Goal: Information Seeking & Learning: Learn about a topic

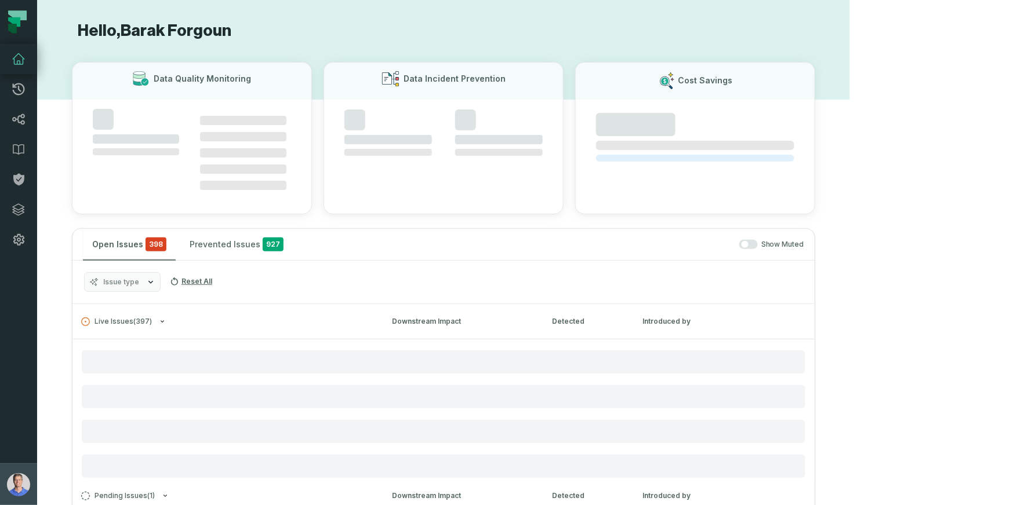
click at [21, 482] on img "button" at bounding box center [18, 485] width 23 height 23
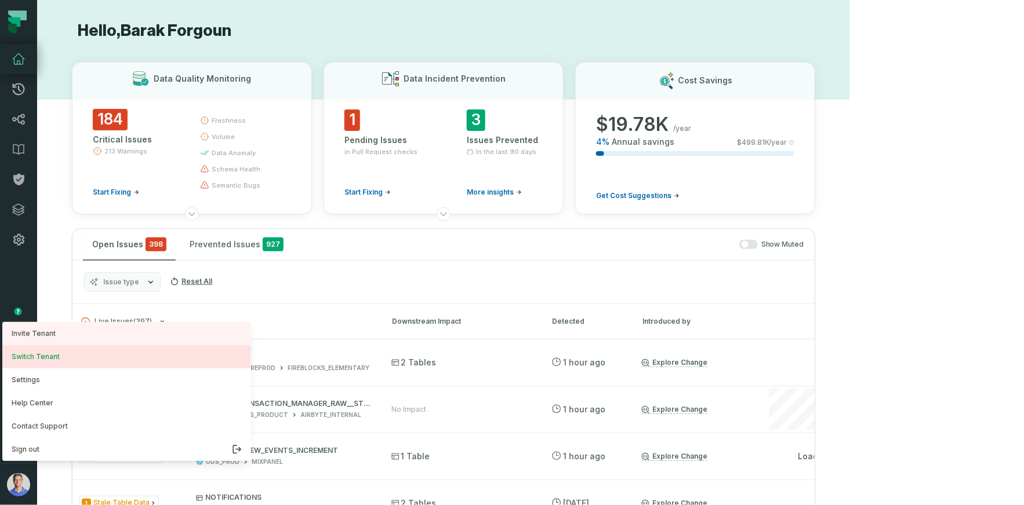
click at [71, 349] on button "Switch Tenant" at bounding box center [126, 356] width 249 height 23
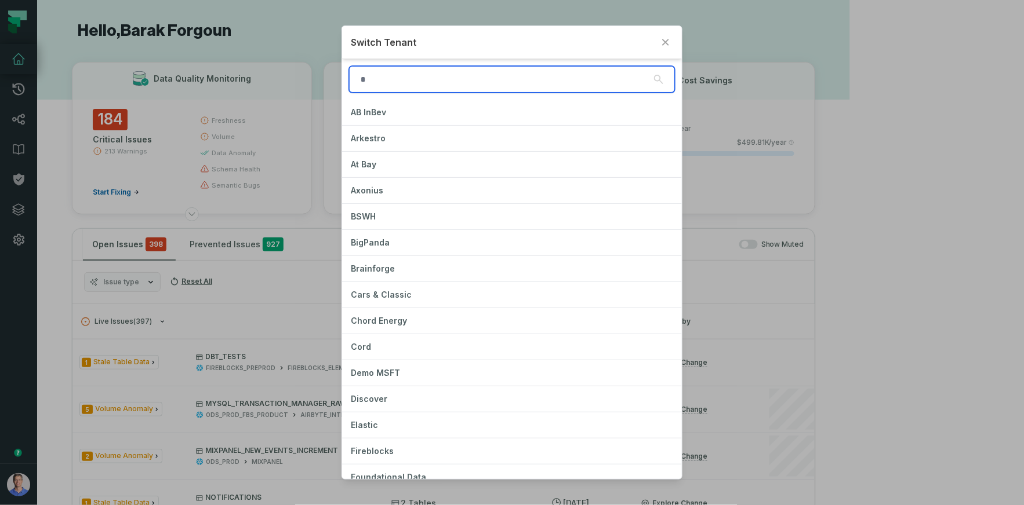
click at [421, 78] on input "search" at bounding box center [512, 79] width 326 height 27
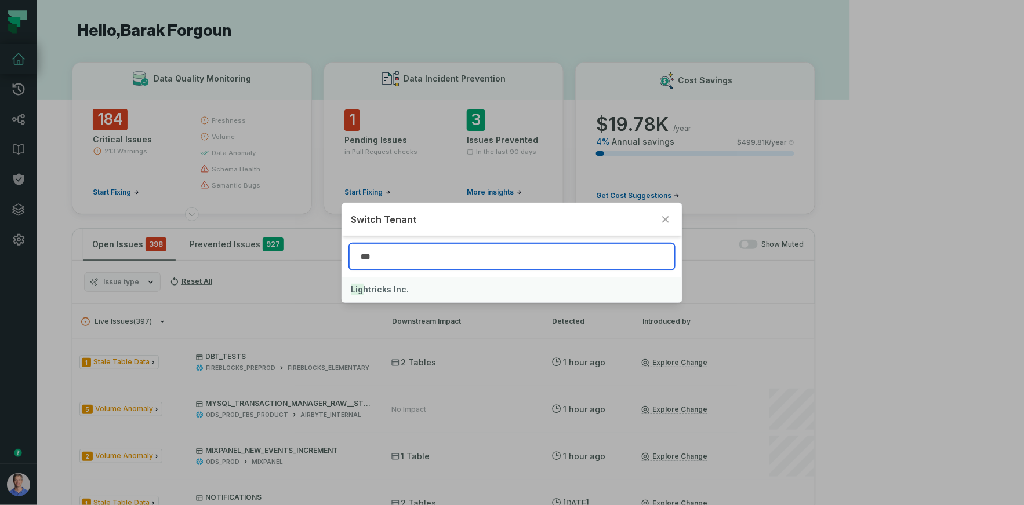
type input "***"
click at [395, 289] on span "Lig htricks Inc." at bounding box center [380, 290] width 58 height 10
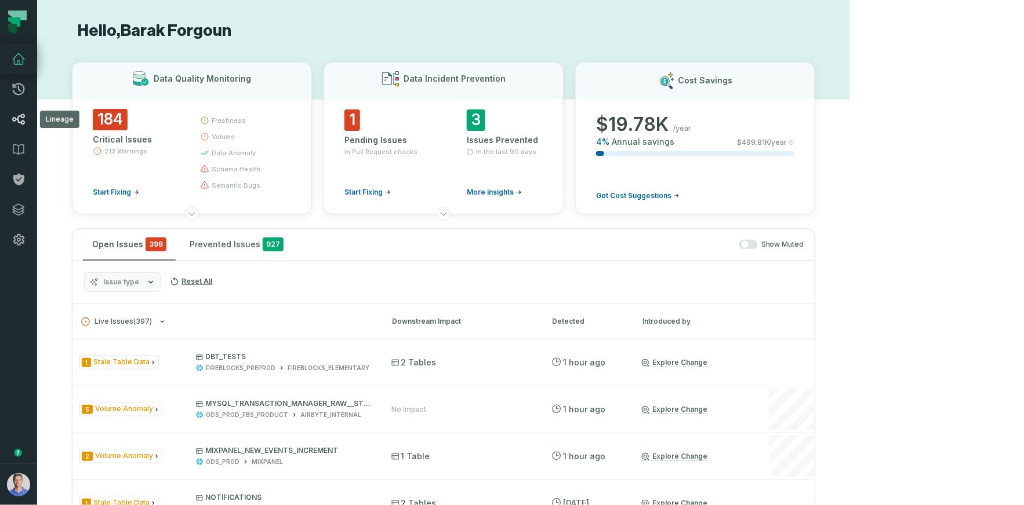
click at [25, 119] on icon at bounding box center [19, 119] width 14 height 14
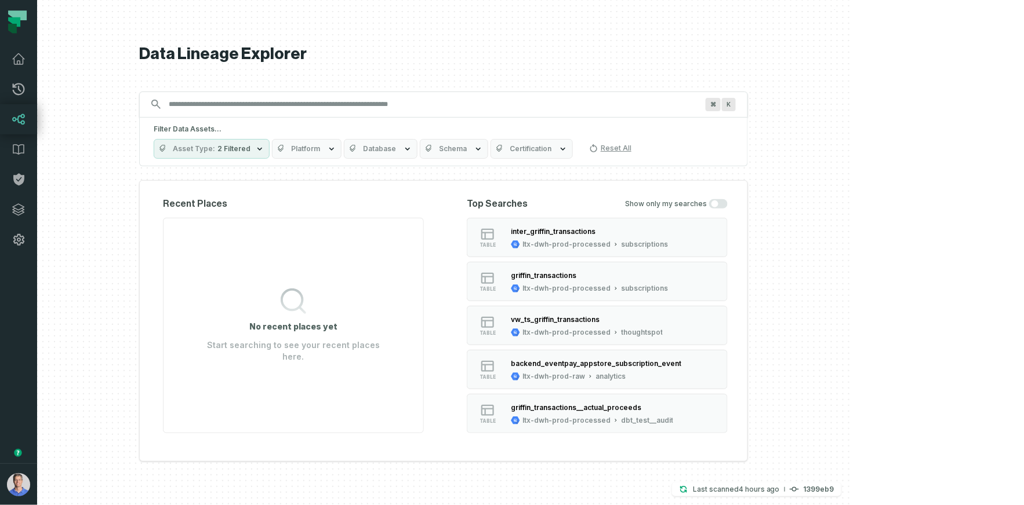
click at [320, 147] on span "Platform" at bounding box center [305, 148] width 29 height 9
click at [20, 238] on icon at bounding box center [19, 240] width 14 height 14
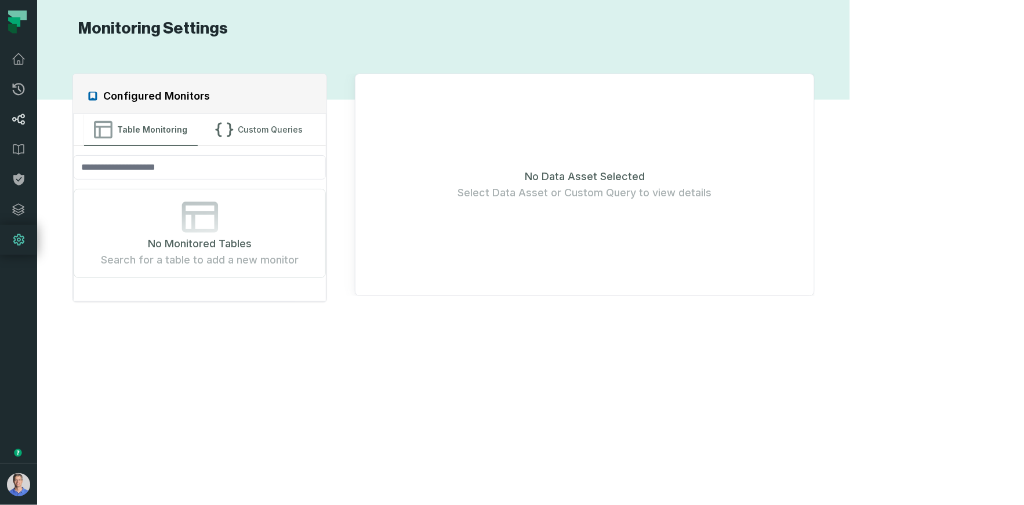
click at [15, 119] on icon at bounding box center [18, 119] width 13 height 11
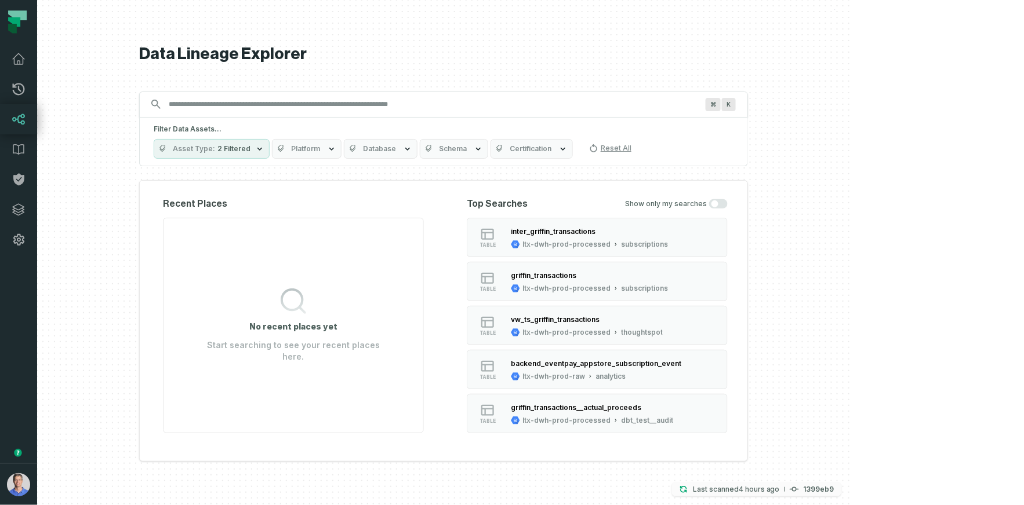
click at [780, 488] on p "Last scanned 9/29/2025, 6:27:55 AM" at bounding box center [736, 490] width 87 height 12
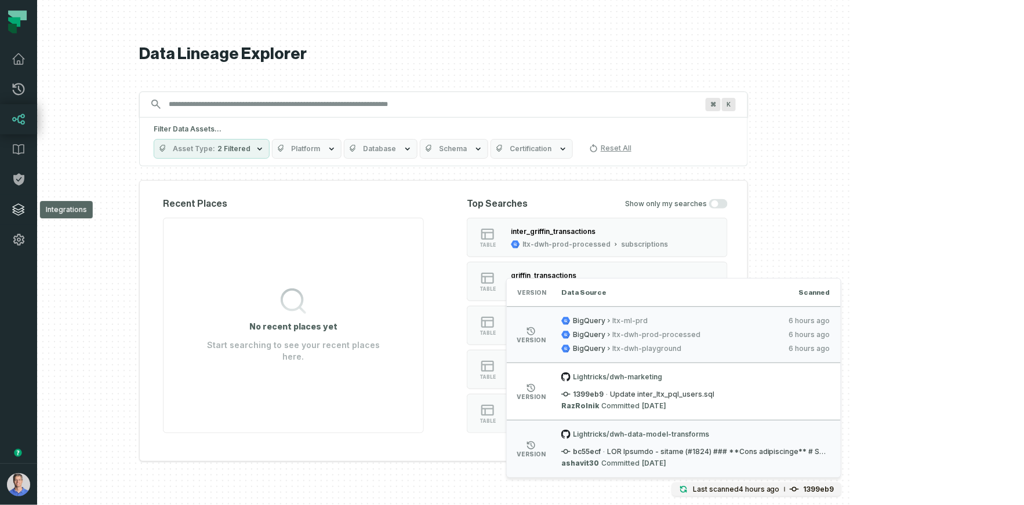
click at [28, 215] on link "Integrations" at bounding box center [18, 210] width 37 height 30
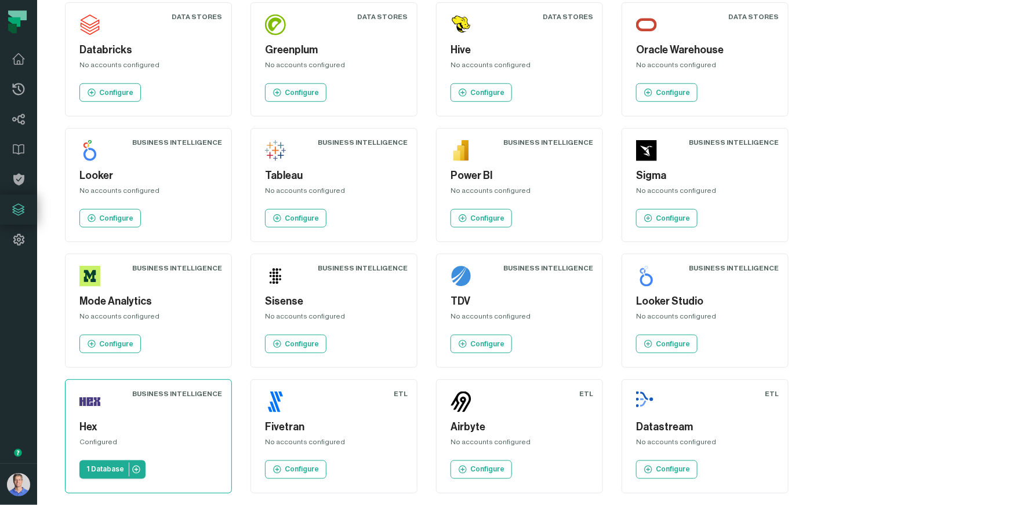
scroll to position [308, 0]
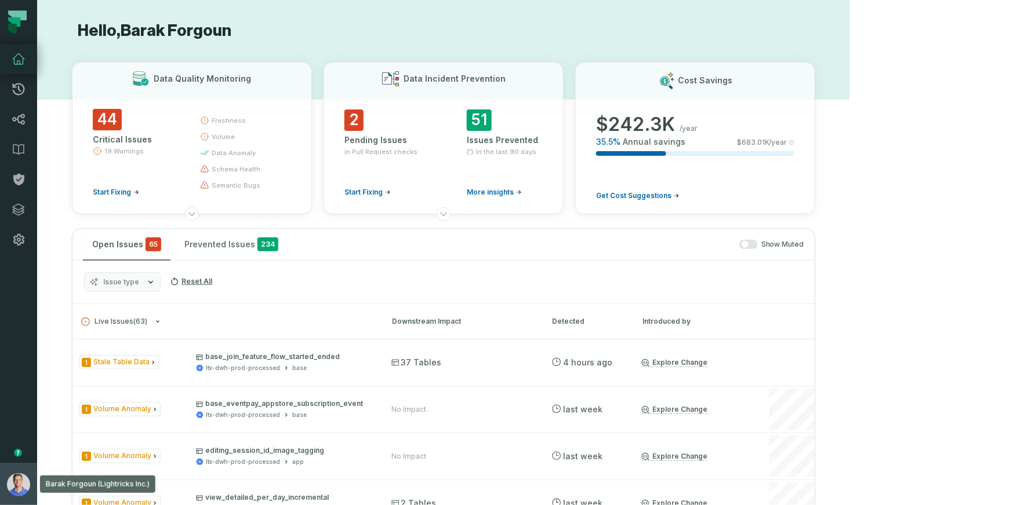
click at [22, 481] on img "button" at bounding box center [18, 485] width 23 height 23
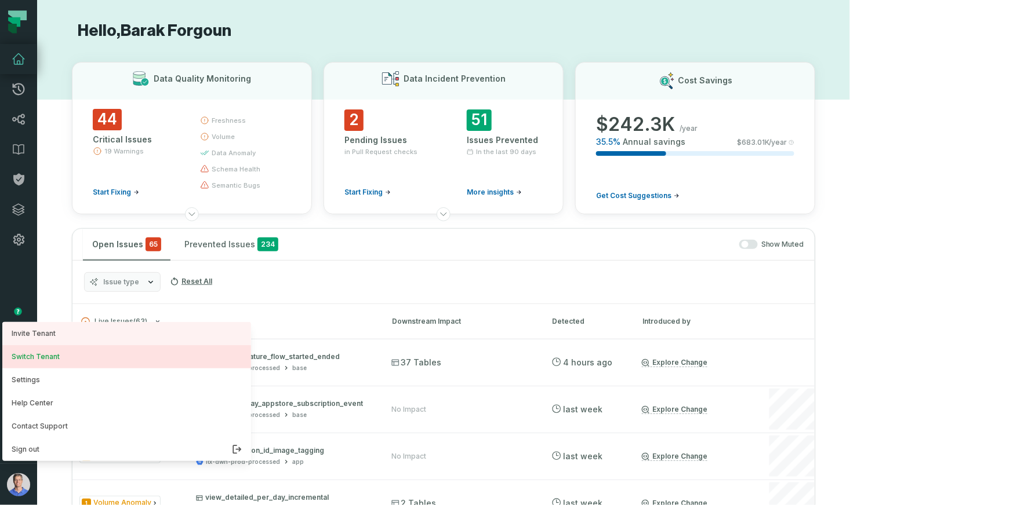
click at [64, 361] on button "Switch Tenant" at bounding box center [126, 356] width 249 height 23
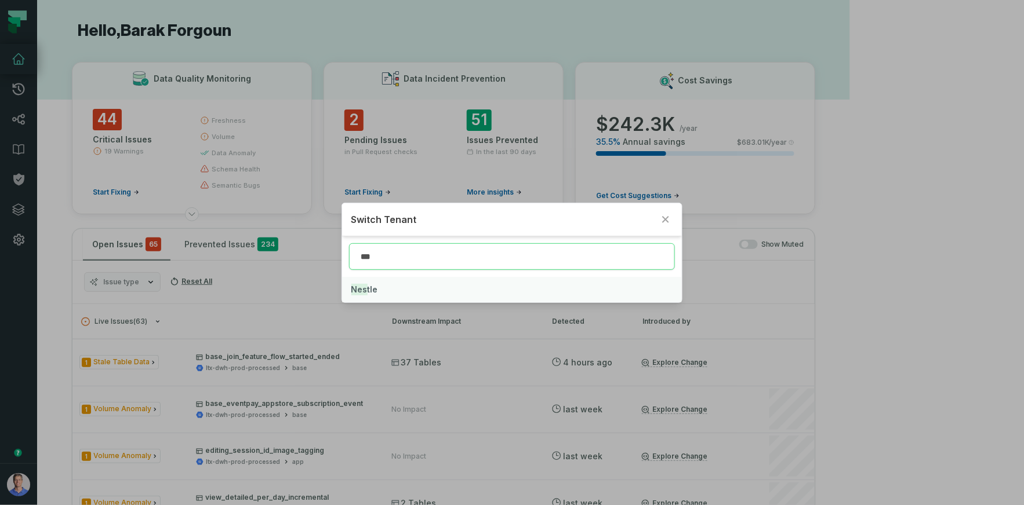
type input "***"
click at [362, 290] on mark "Nes" at bounding box center [359, 290] width 16 height 12
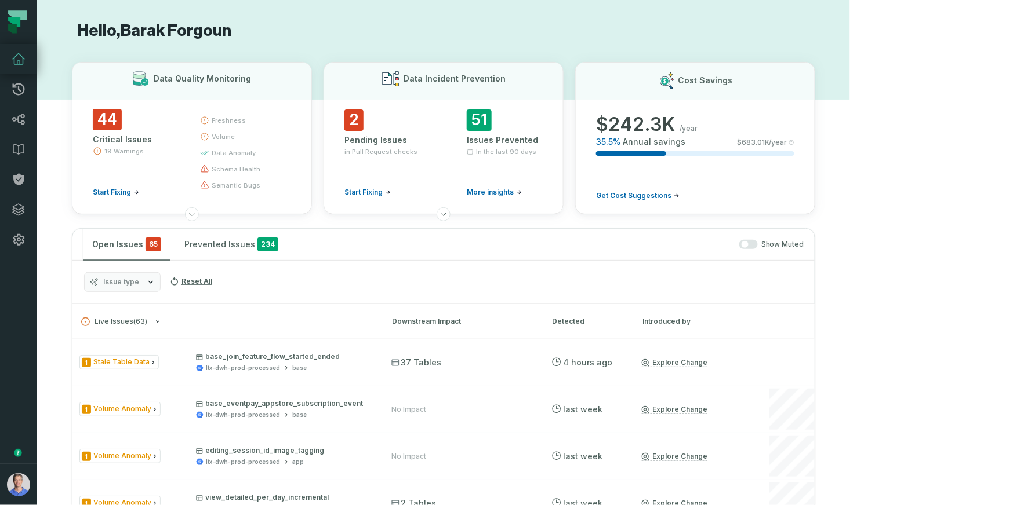
click at [24, 69] on link "Dashboard" at bounding box center [18, 59] width 37 height 30
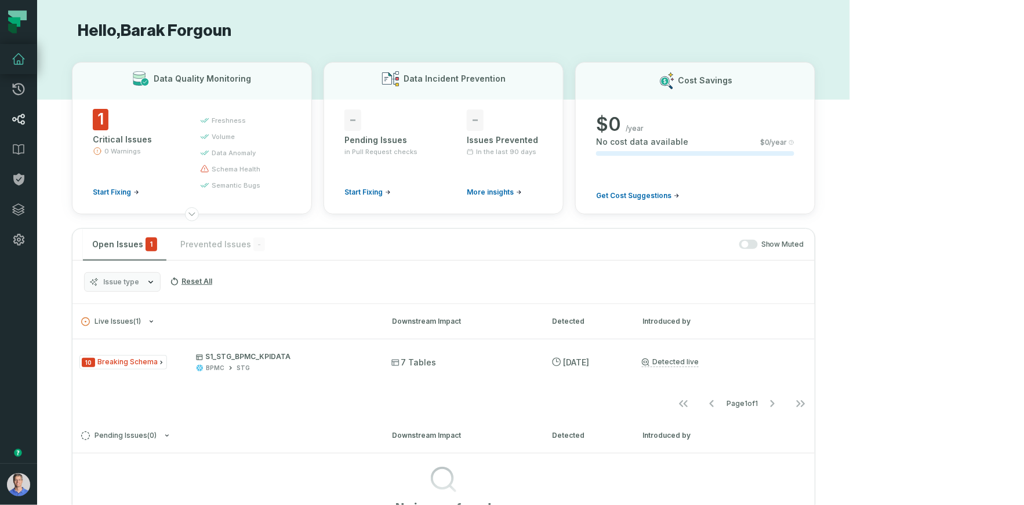
click at [27, 116] on link "Lineage" at bounding box center [18, 119] width 37 height 30
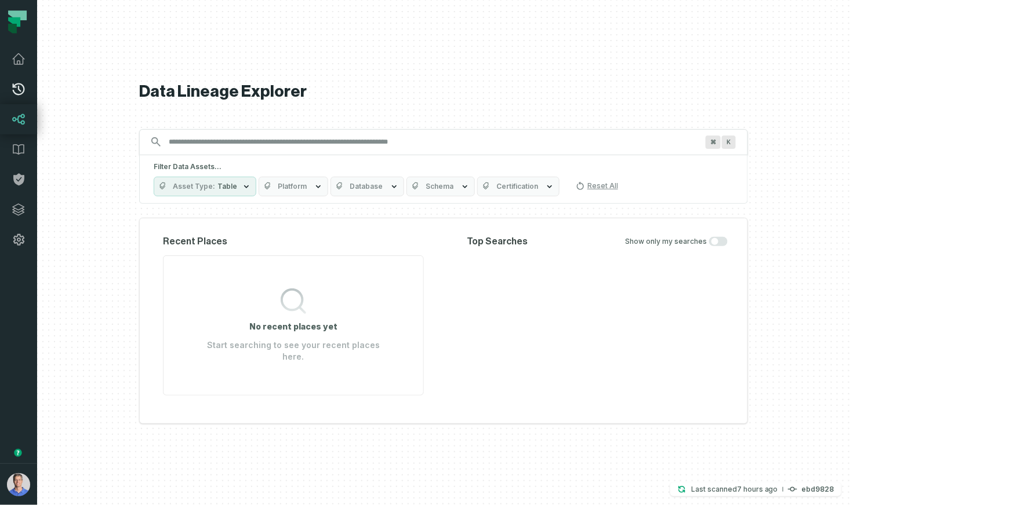
click at [20, 89] on icon at bounding box center [19, 89] width 14 height 14
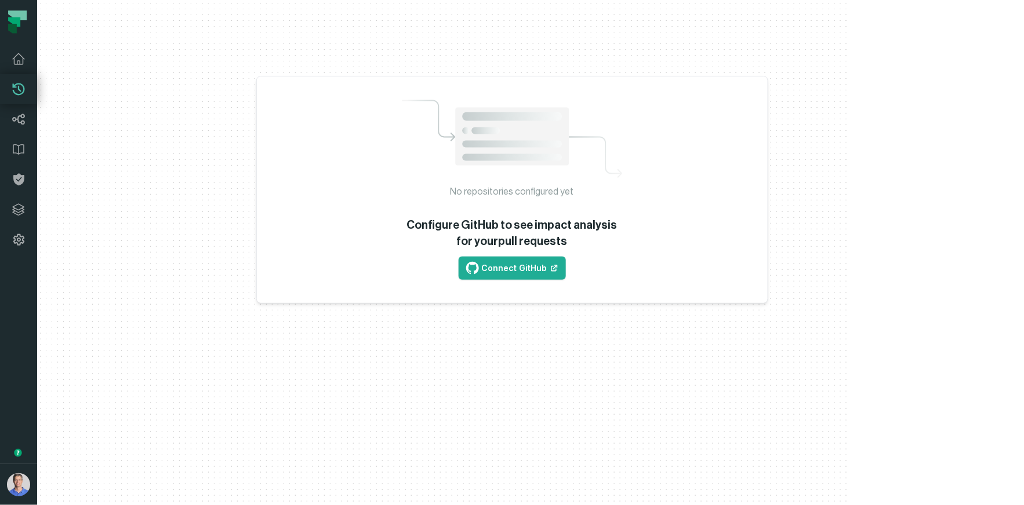
click at [850, 138] on div "No repositories configured yet Configure GitHub to see impact analysis for your…" at bounding box center [443, 252] width 813 height 505
click at [807, 126] on div "No repositories configured yet Configure GitHub to see impact analysis for your…" at bounding box center [443, 252] width 813 height 505
click at [17, 213] on icon at bounding box center [19, 210] width 14 height 14
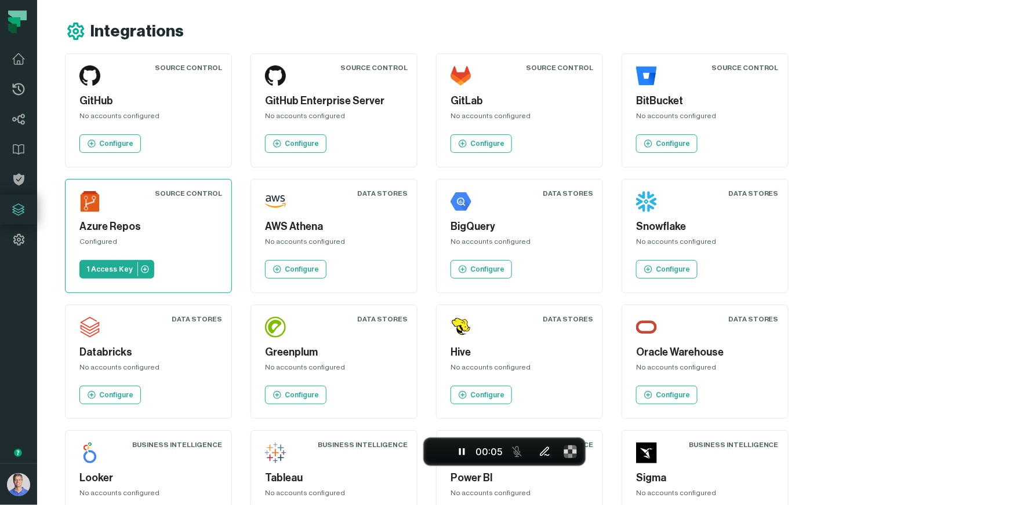
click at [217, 219] on h5 "Azure Repos" at bounding box center [148, 227] width 138 height 16
click at [20, 89] on icon at bounding box center [19, 89] width 14 height 14
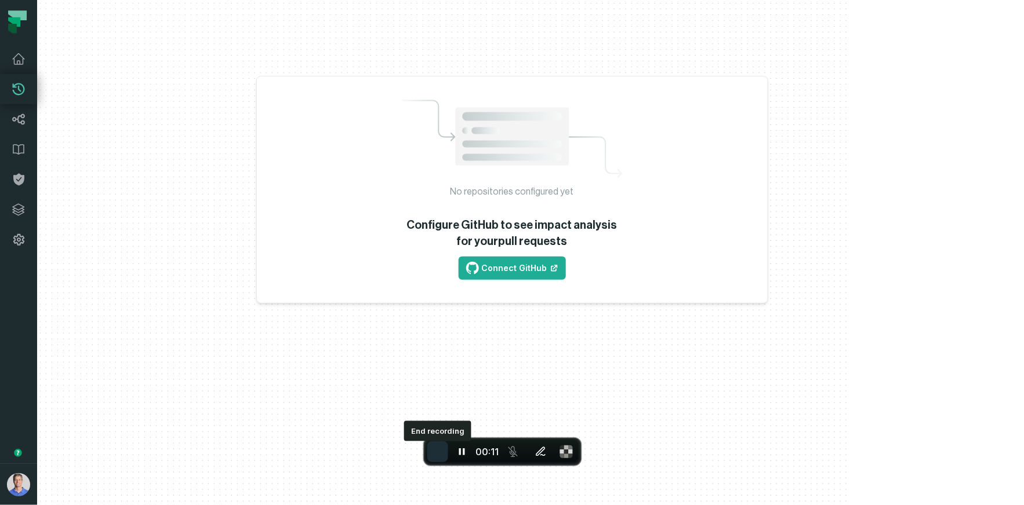
click at [438, 452] on span "End recording" at bounding box center [438, 452] width 0 height 0
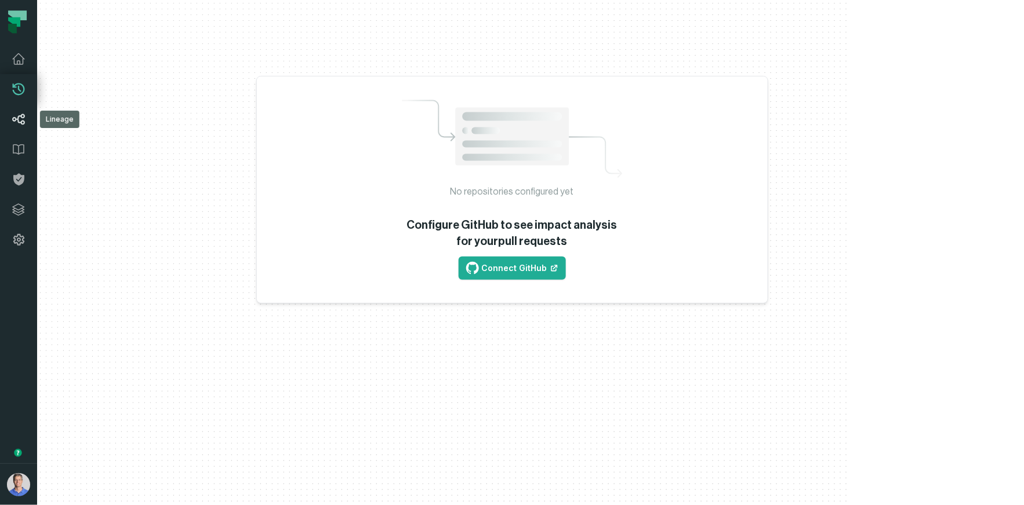
click at [26, 108] on link "Lineage" at bounding box center [18, 119] width 37 height 30
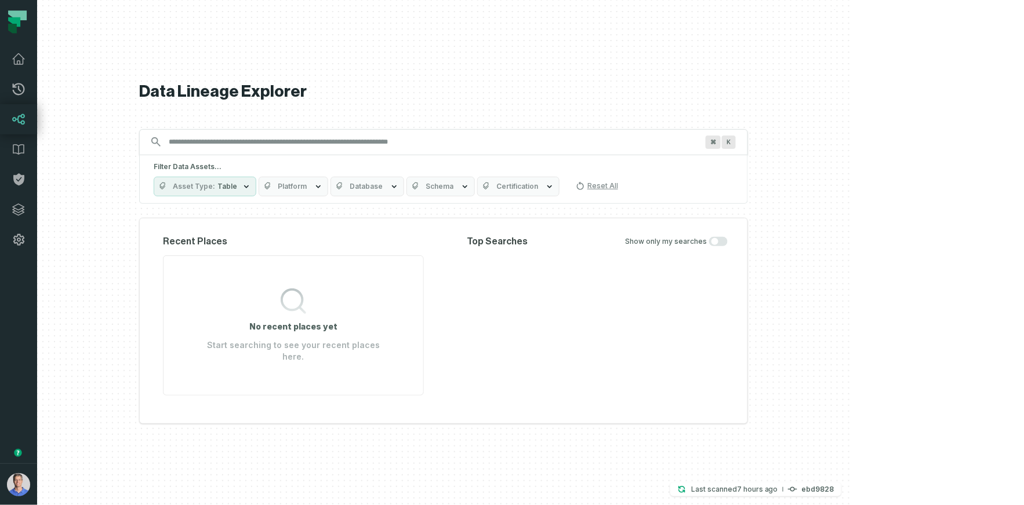
click at [393, 143] on input "Discovery Provider cmdk menu" at bounding box center [433, 142] width 543 height 19
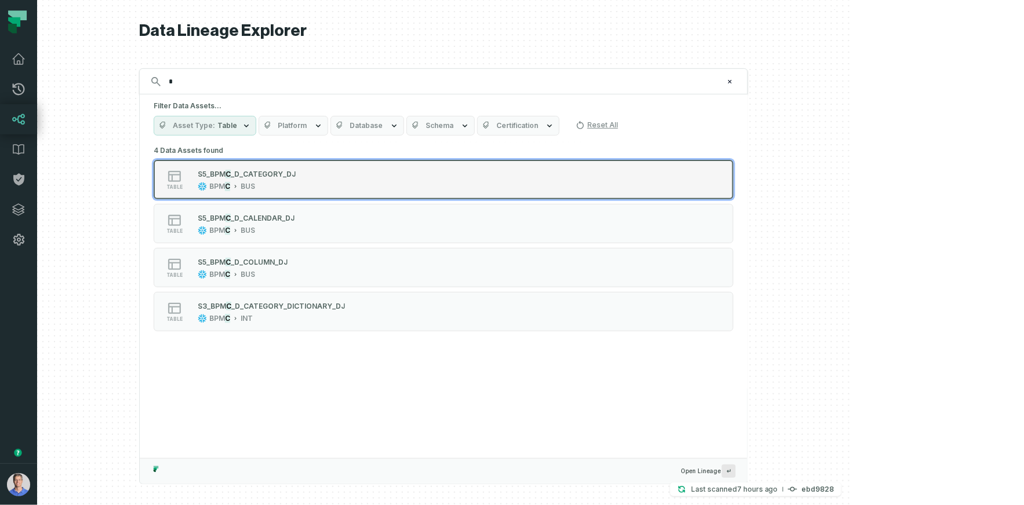
type input "*"
click at [296, 170] on span "_D_CATEGORY_DJ" at bounding box center [263, 174] width 65 height 9
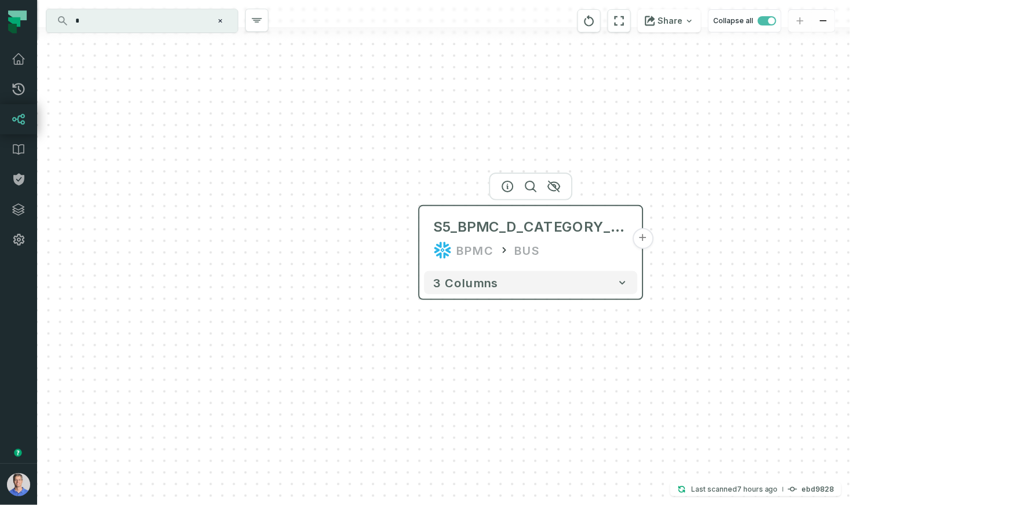
click at [639, 240] on button "+" at bounding box center [642, 238] width 21 height 21
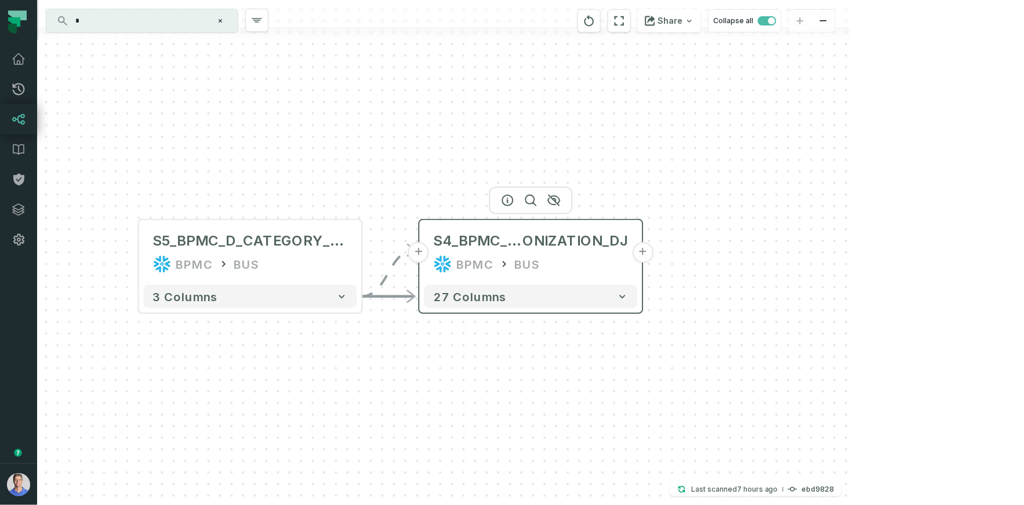
click at [641, 255] on button "+" at bounding box center [642, 252] width 21 height 21
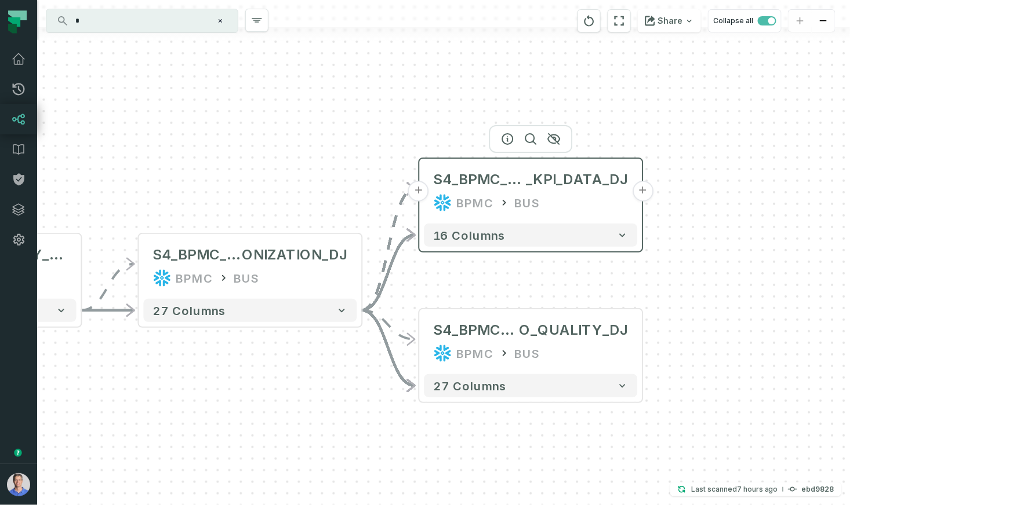
click at [642, 191] on button "+" at bounding box center [642, 191] width 21 height 21
click at [647, 188] on button "+" at bounding box center [642, 191] width 21 height 21
click at [639, 192] on button "+" at bounding box center [643, 191] width 21 height 21
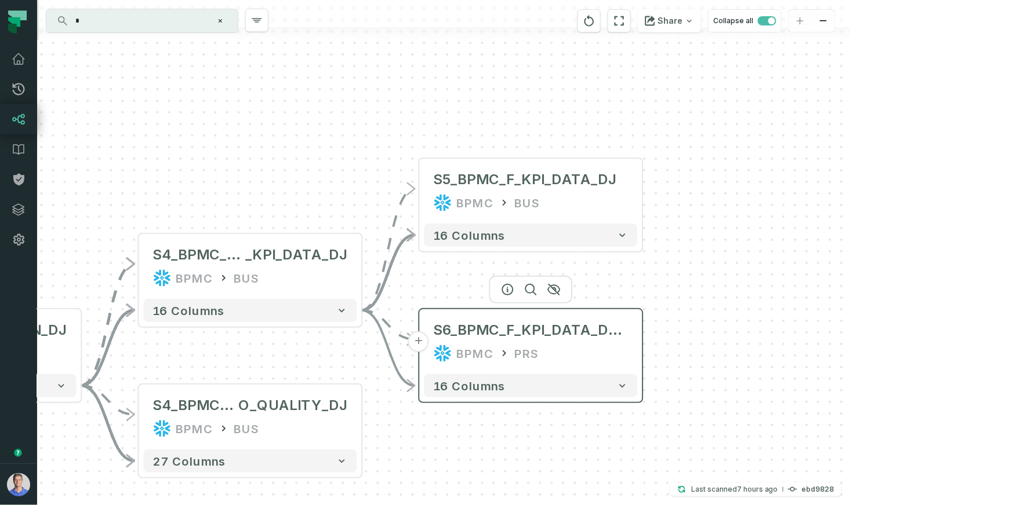
click at [420, 344] on button "+" at bounding box center [418, 342] width 21 height 21
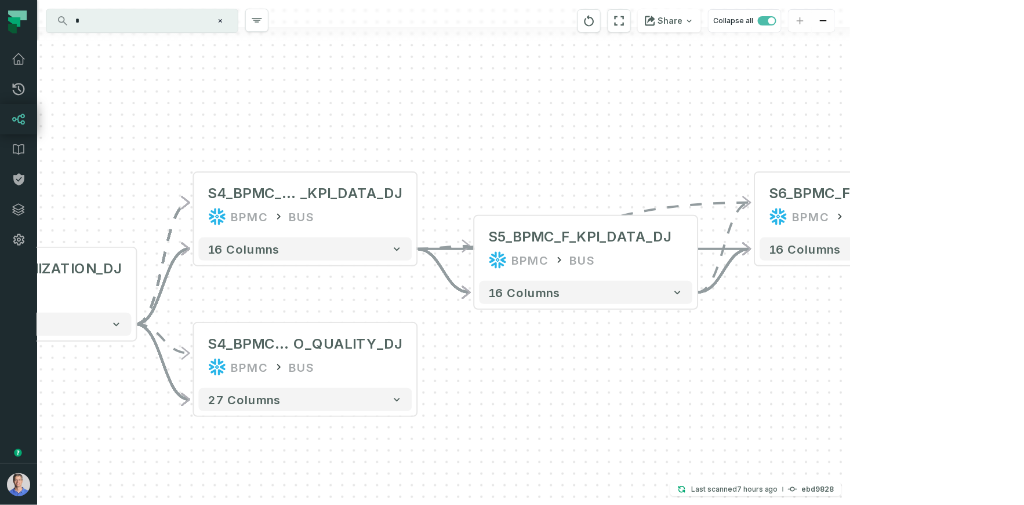
drag, startPoint x: 335, startPoint y: 245, endPoint x: 704, endPoint y: 106, distance: 394.3
click at [704, 106] on div "- S5_BPMC_F_KPI_DATA_DJ BPMC BUS - 16 columns - S6_BPMC_F_KPI_DATA_DJ_V BPMC PR…" at bounding box center [443, 252] width 813 height 505
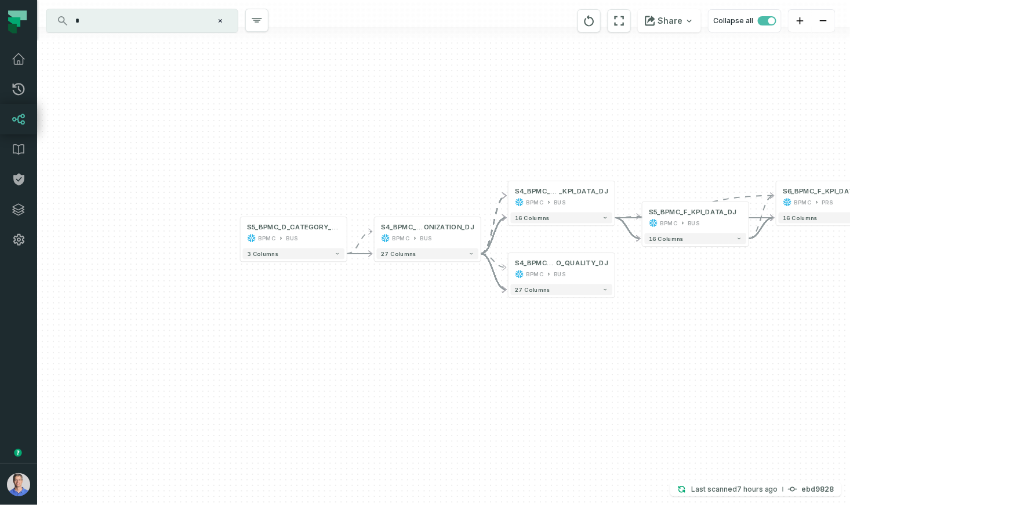
drag, startPoint x: 359, startPoint y: 115, endPoint x: 441, endPoint y: 149, distance: 88.4
click at [441, 149] on div "- S5_BPMC_F_KPI_DATA_DJ BPMC BUS - 16 columns - S6_BPMC_F_KPI_DATA_DJ_V BPMC PR…" at bounding box center [443, 252] width 813 height 505
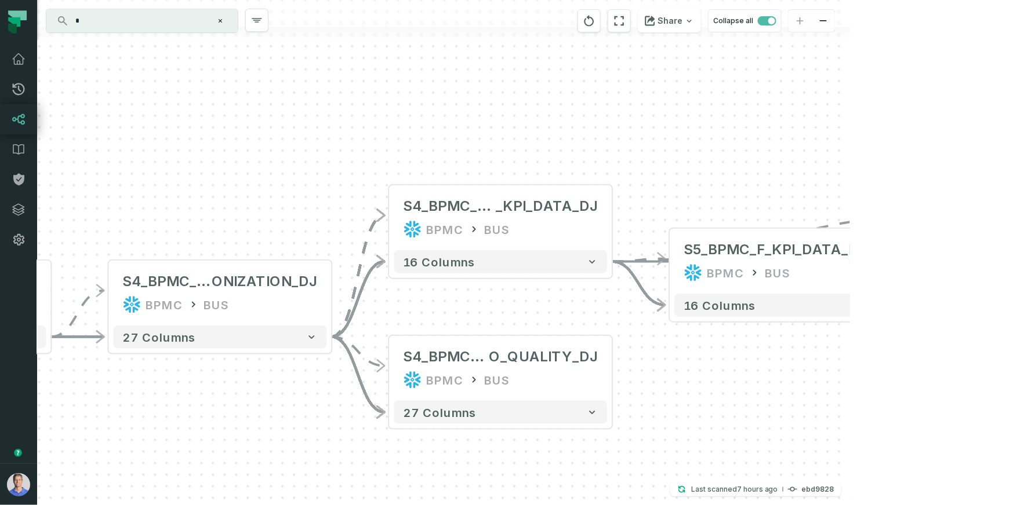
drag, startPoint x: 552, startPoint y: 168, endPoint x: 434, endPoint y: 140, distance: 121.6
click at [433, 141] on div "- S5_BPMC_F_KPI_DATA_DJ BPMC BUS - 16 columns - S6_BPMC_F_KPI_DATA_DJ_V BPMC PR…" at bounding box center [443, 252] width 813 height 505
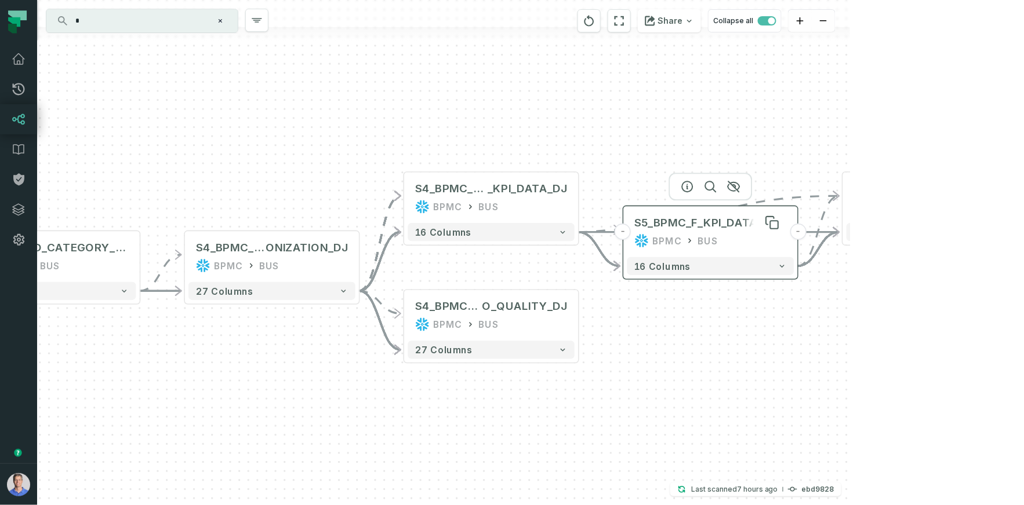
click at [673, 227] on div "S5_BPMC_F_KPI_DATA_DJ" at bounding box center [705, 223] width 143 height 14
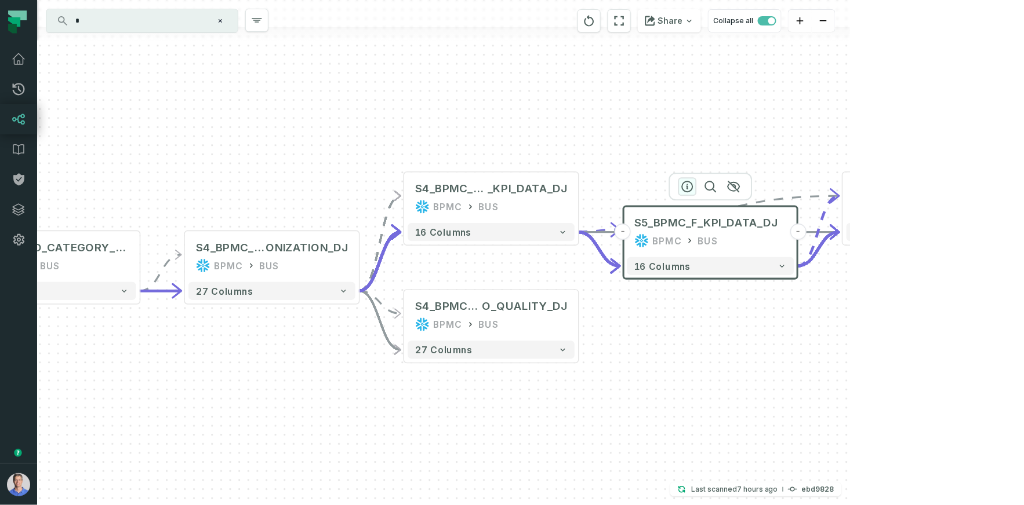
click at [693, 184] on icon "button" at bounding box center [688, 187] width 14 height 14
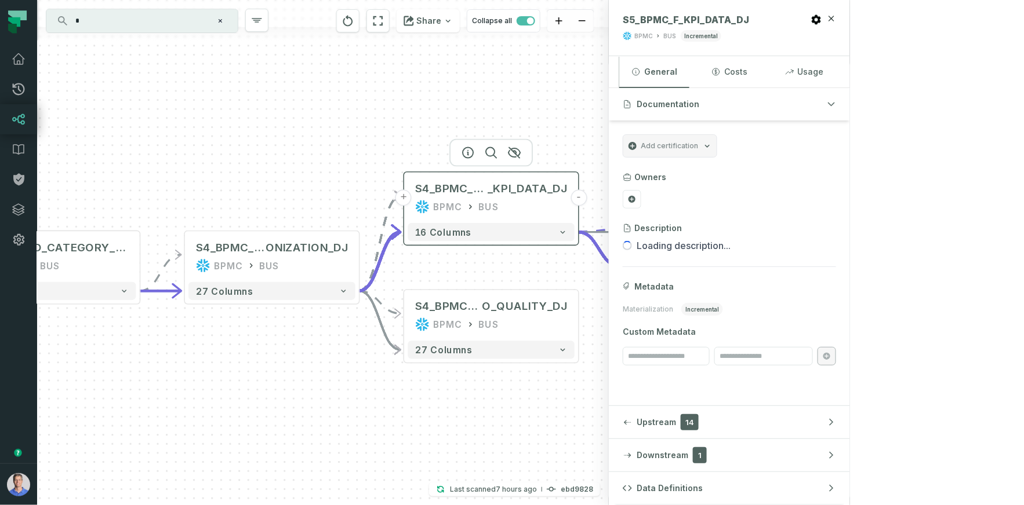
click at [497, 206] on div "BPMC BUS" at bounding box center [491, 207] width 152 height 14
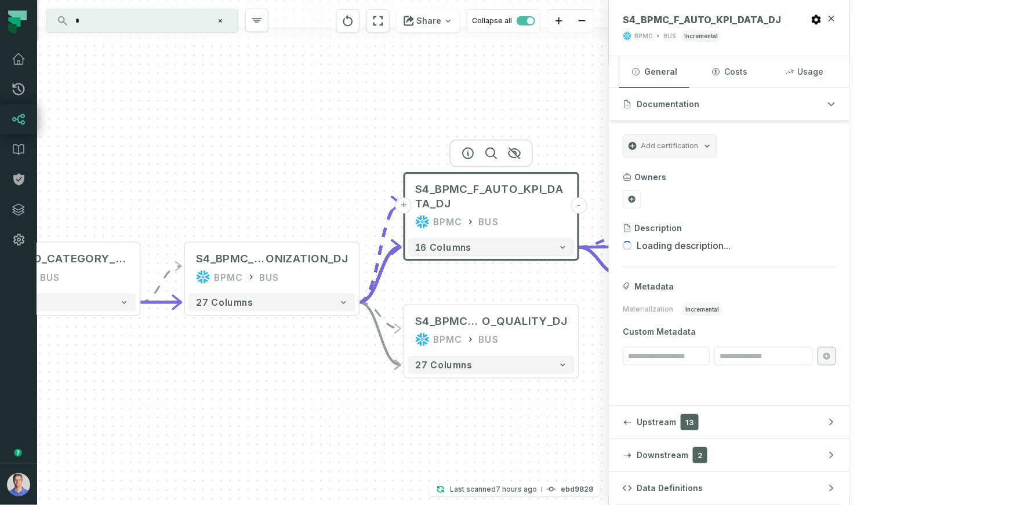
click at [680, 238] on div "S5_BPMC_F_KPI_DATA_DJ BPMC BUS" at bounding box center [710, 239] width 167 height 43
click at [686, 240] on div "S5_BPMC_F_KPI_DATA_DJ BPMC BUS" at bounding box center [710, 239] width 167 height 43
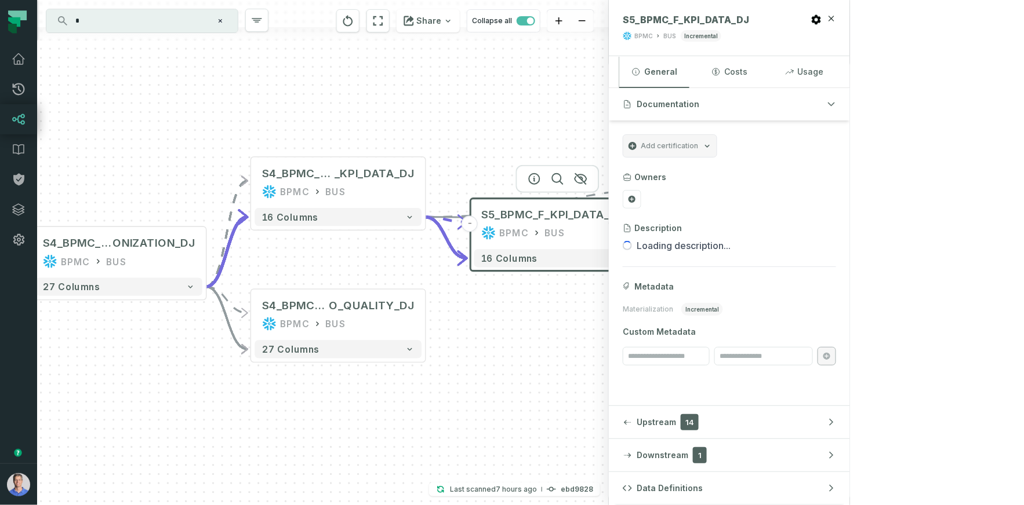
drag, startPoint x: 620, startPoint y: 102, endPoint x: 493, endPoint y: 87, distance: 127.3
click at [493, 87] on div "- S5_BPMC_F_KPI_DATA_DJ BPMC BUS - 16 columns - S6_BPMC_F_KPI_DATA_DJ_V BPMC PR…" at bounding box center [323, 252] width 572 height 505
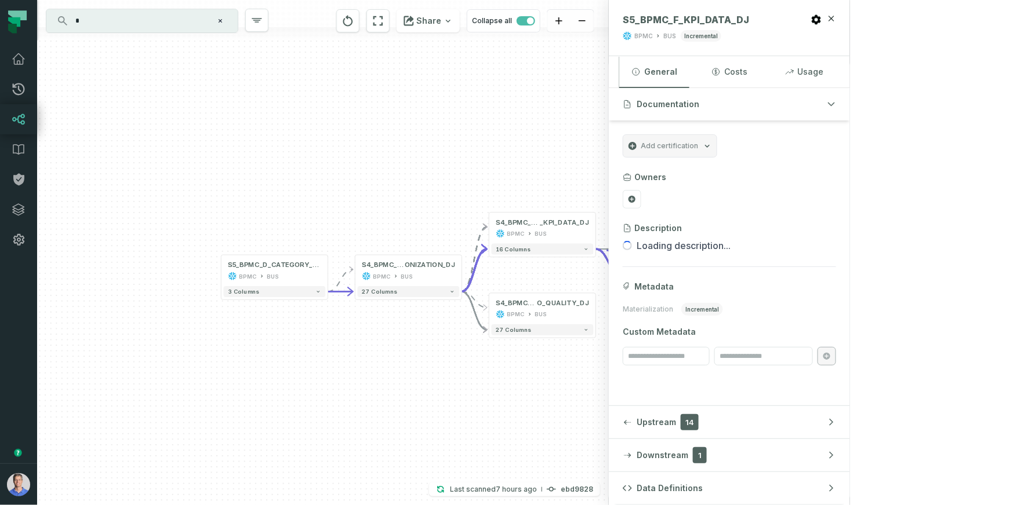
drag, startPoint x: 234, startPoint y: 105, endPoint x: 376, endPoint y: 173, distance: 157.6
click at [376, 173] on div "- S5_BPMC_F_KPI_DATA_DJ BPMC BUS - 16 columns - S6_BPMC_F_KPI_DATA_DJ_V BPMC PR…" at bounding box center [323, 252] width 572 height 505
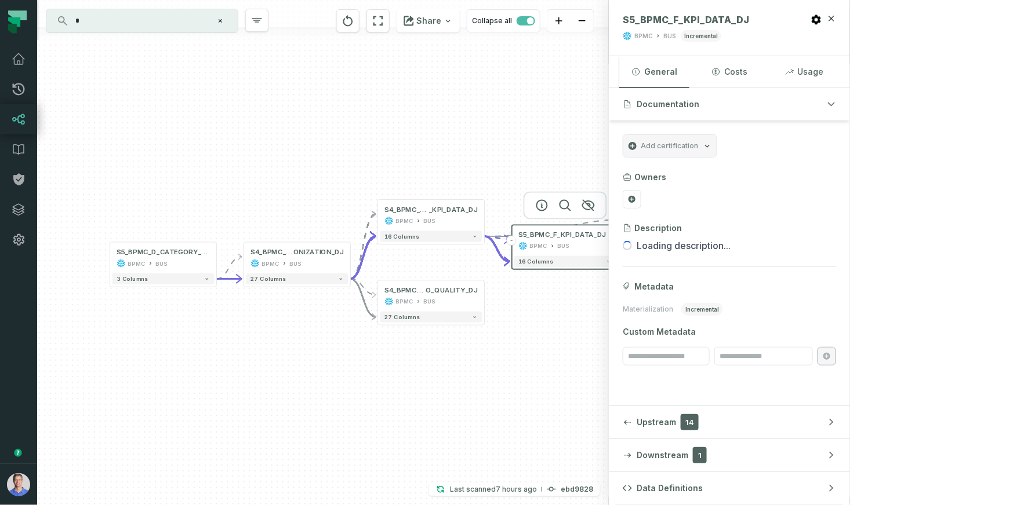
drag, startPoint x: 398, startPoint y: 162, endPoint x: 287, endPoint y: 148, distance: 111.5
click at [287, 148] on div "- S5_BPMC_F_KPI_DATA_DJ BPMC BUS - 16 columns - S6_BPMC_F_KPI_DATA_DJ_V BPMC PR…" at bounding box center [323, 252] width 572 height 505
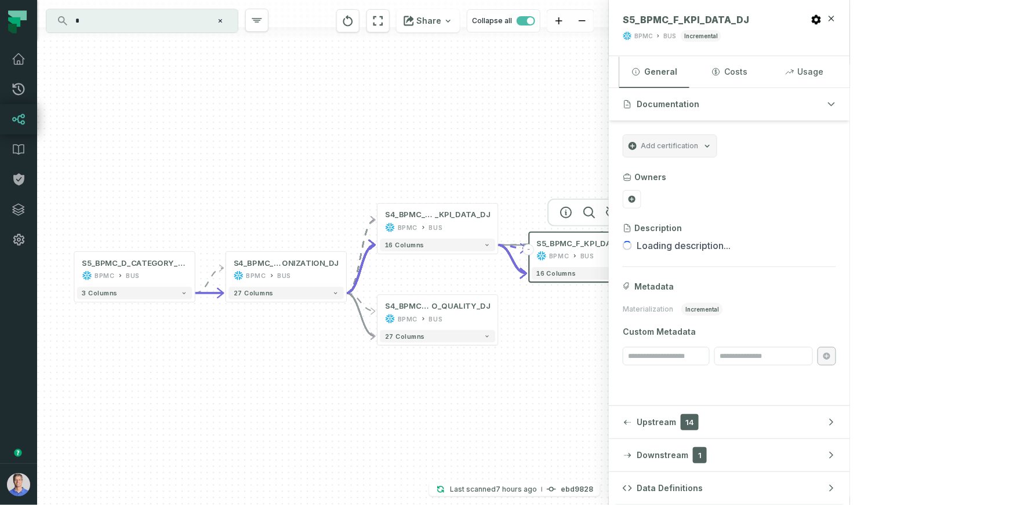
drag, startPoint x: 321, startPoint y: 145, endPoint x: 310, endPoint y: 142, distance: 12.0
click at [310, 142] on div "- S5_BPMC_F_KPI_DATA_DJ BPMC BUS - 16 columns - S6_BPMC_F_KPI_DATA_DJ_V BPMC PR…" at bounding box center [323, 252] width 572 height 505
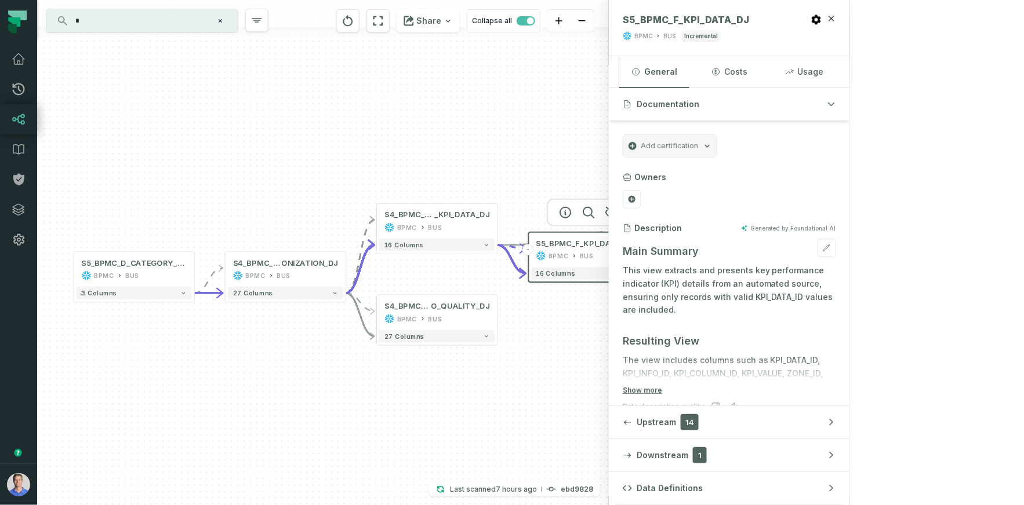
scroll to position [132, 0]
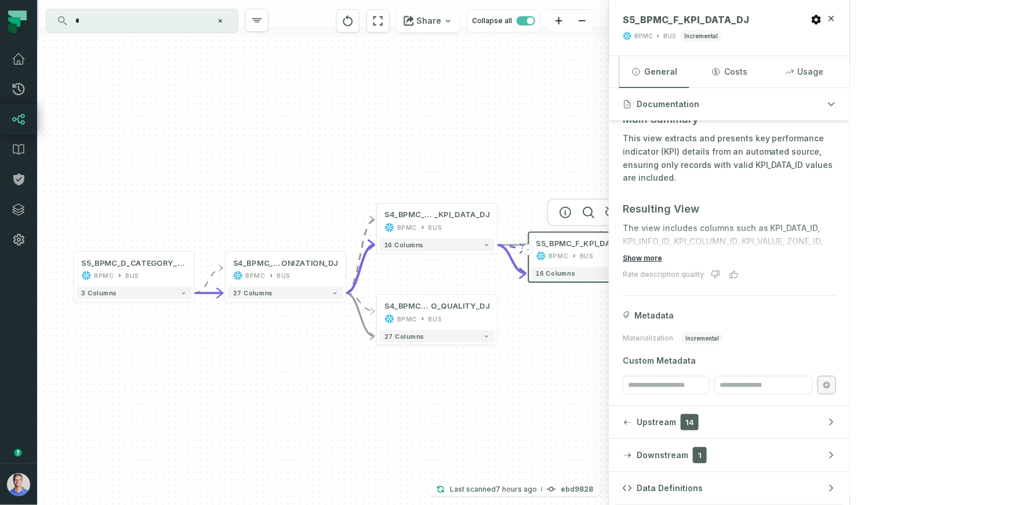
click at [662, 257] on button "Show more" at bounding box center [642, 258] width 39 height 9
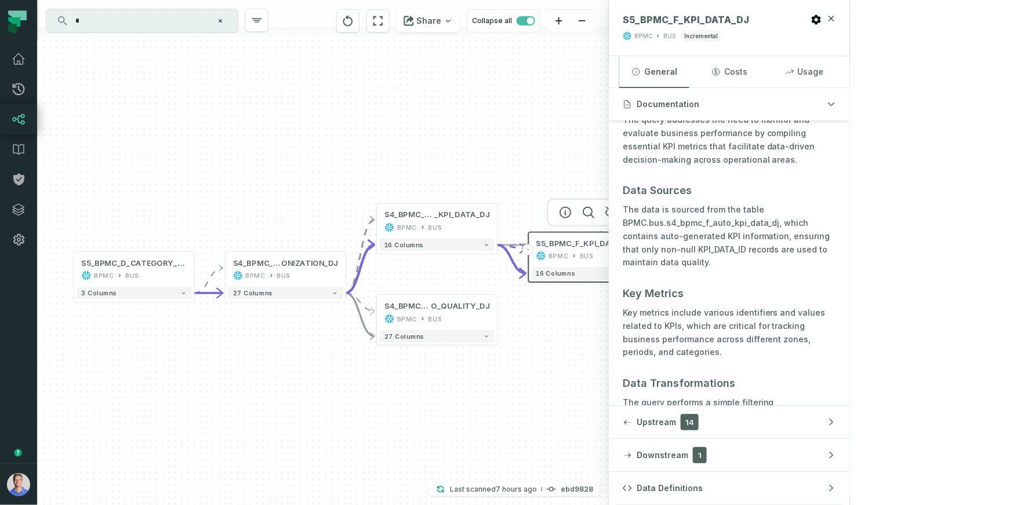
scroll to position [752, 0]
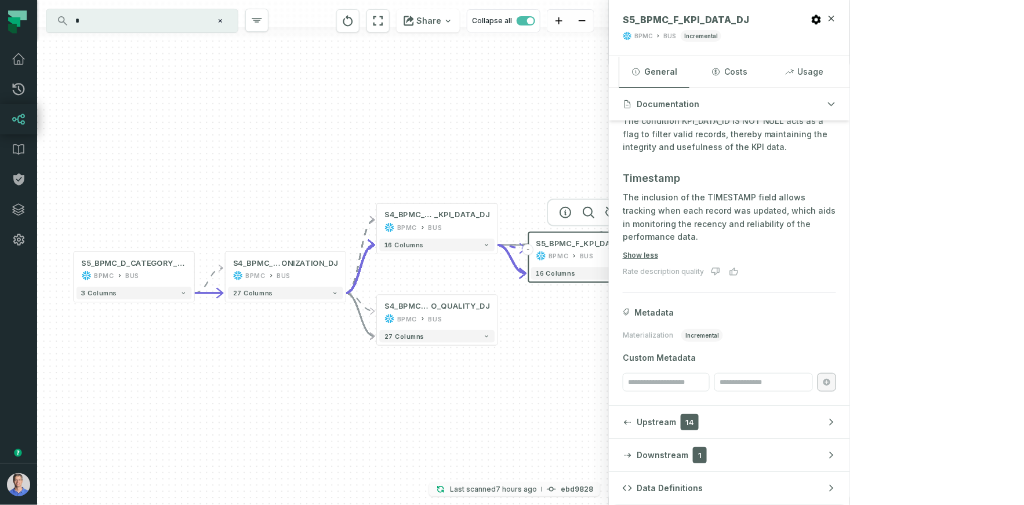
click at [537, 486] on p "Last scanned 9/29/2025, 4:02:57 AM" at bounding box center [493, 490] width 87 height 12
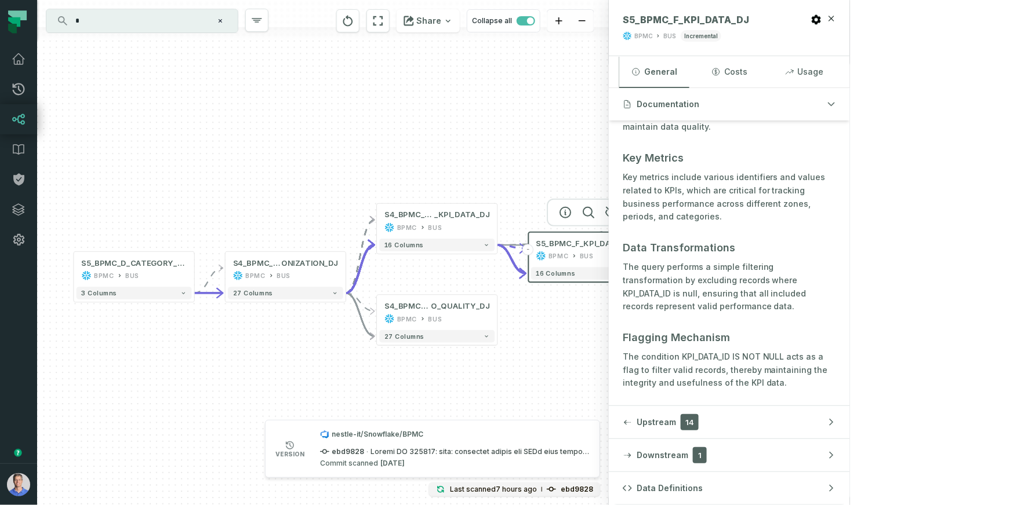
scroll to position [443, 0]
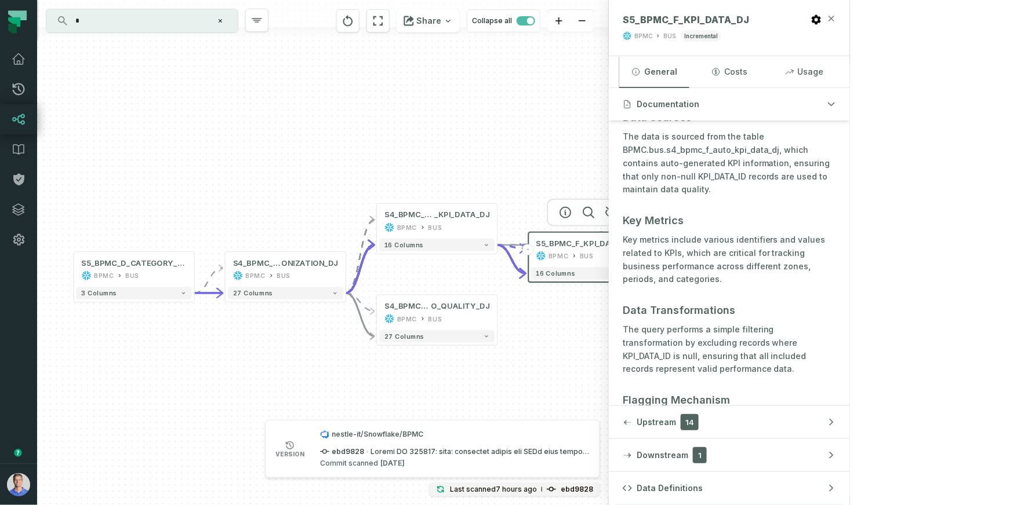
click at [834, 17] on icon "button" at bounding box center [831, 18] width 5 height 5
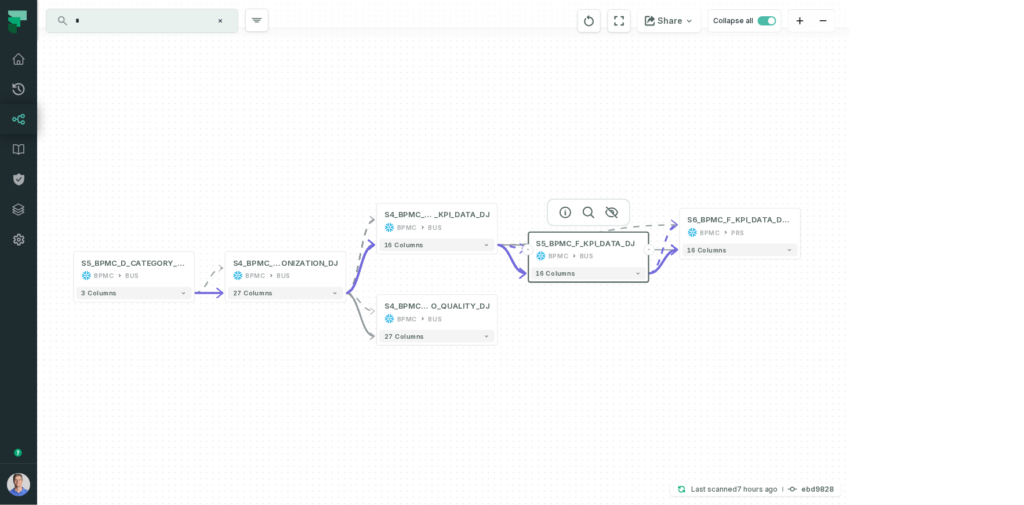
click at [624, 98] on div "- S5_BPMC_F_KPI_DATA_DJ BPMC BUS - 16 columns - S6_BPMC_F_KPI_DATA_DJ_V BPMC PR…" at bounding box center [443, 252] width 813 height 505
click at [701, 20] on button "Share" at bounding box center [669, 20] width 63 height 23
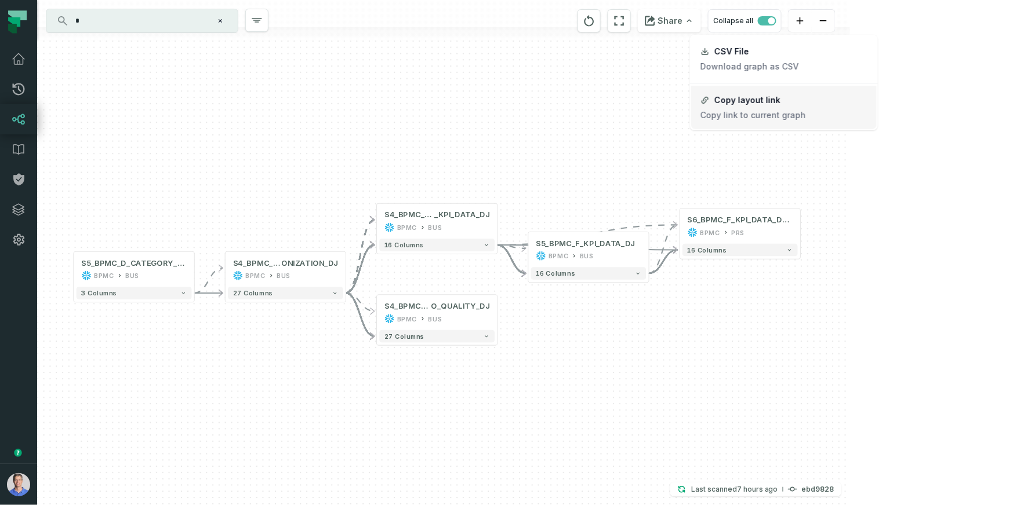
click at [755, 99] on div "Copy layout link" at bounding box center [747, 100] width 66 height 10
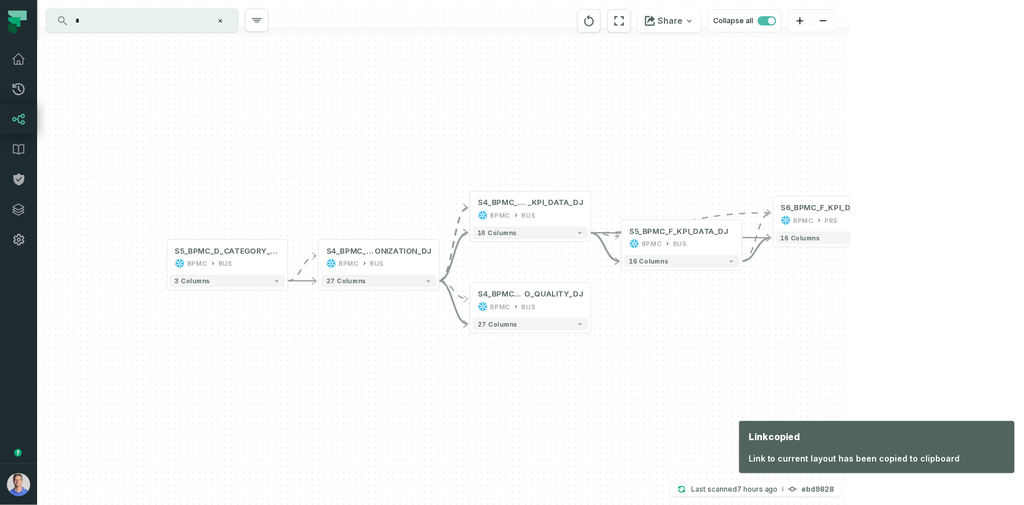
drag, startPoint x: 529, startPoint y: 130, endPoint x: 602, endPoint y: 115, distance: 74.0
click at [602, 115] on div "- S5_BPMC_F_KPI_DATA_DJ BPMC BUS - 16 columns - S6_BPMC_F_KPI_DATA_DJ_V BPMC PR…" at bounding box center [443, 252] width 813 height 505
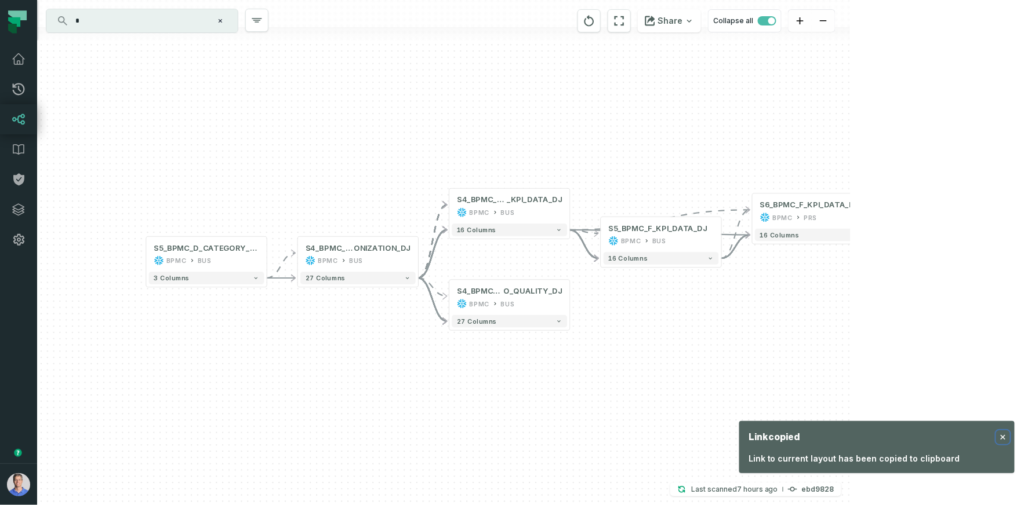
click at [1002, 434] on icon "button" at bounding box center [1002, 437] width 9 height 9
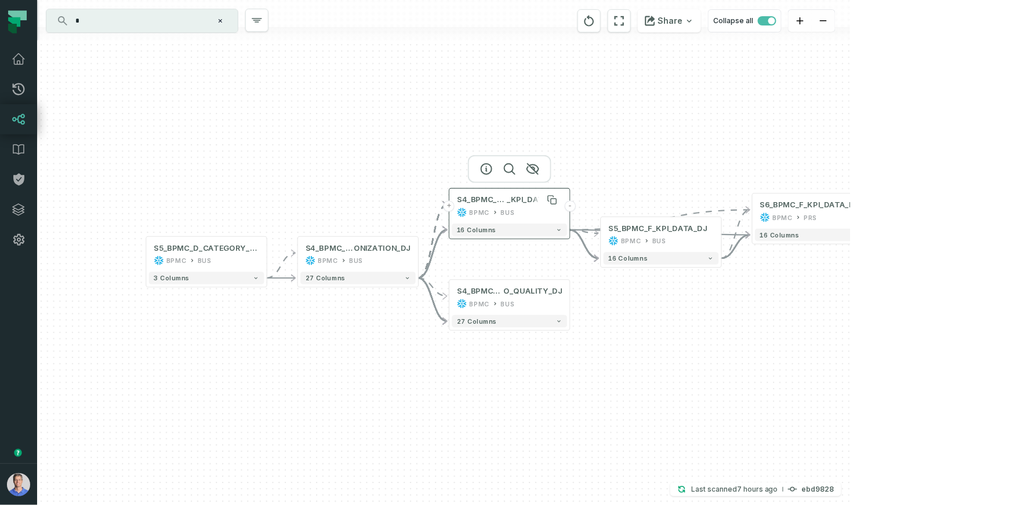
click at [467, 198] on span "S4_BPMC_F_AUTO" at bounding box center [482, 200] width 50 height 10
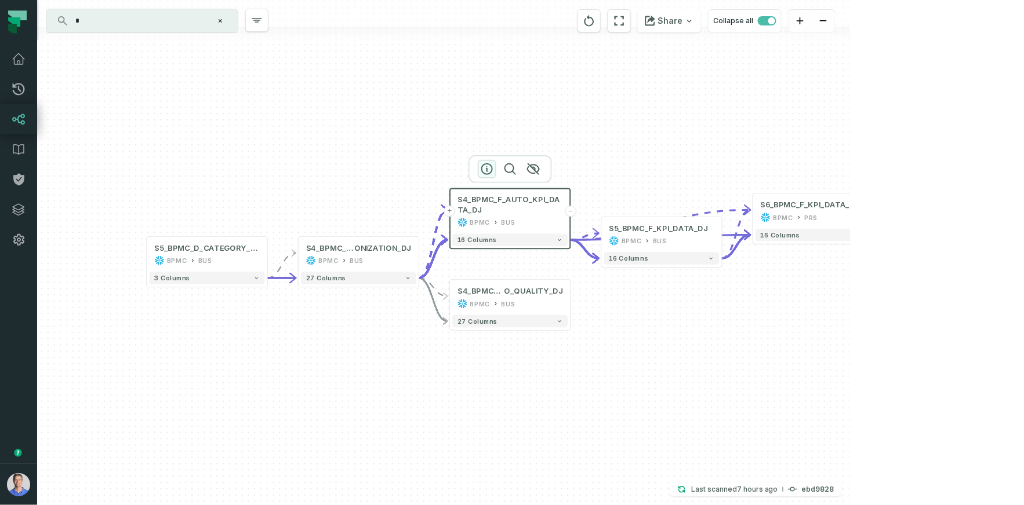
click at [485, 168] on icon "button" at bounding box center [487, 169] width 14 height 14
click at [485, 169] on icon "button" at bounding box center [487, 169] width 14 height 14
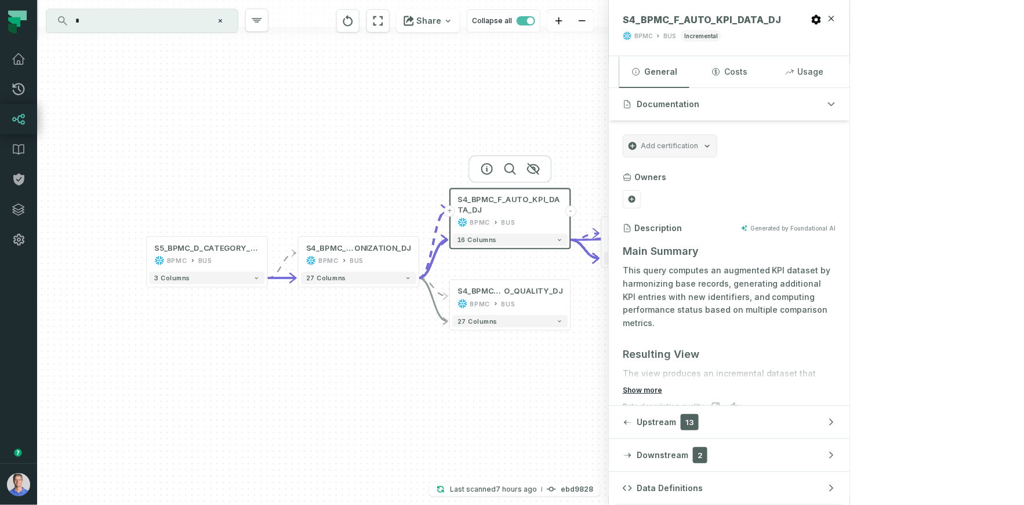
click at [662, 390] on button "Show more" at bounding box center [642, 390] width 39 height 9
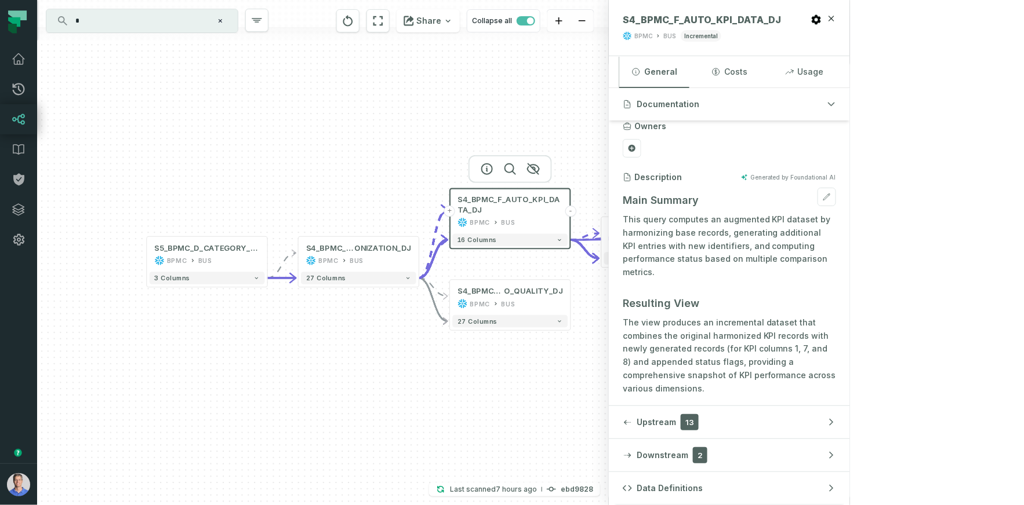
scroll to position [51, 0]
click at [850, 449] on button "Downstream 2" at bounding box center [729, 455] width 241 height 32
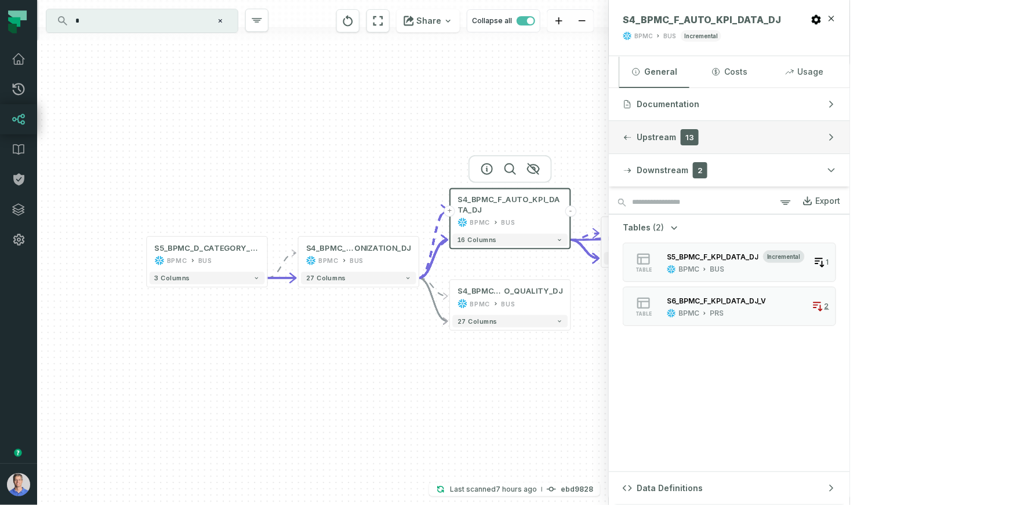
click at [840, 144] on button "Upstream 13" at bounding box center [729, 137] width 241 height 32
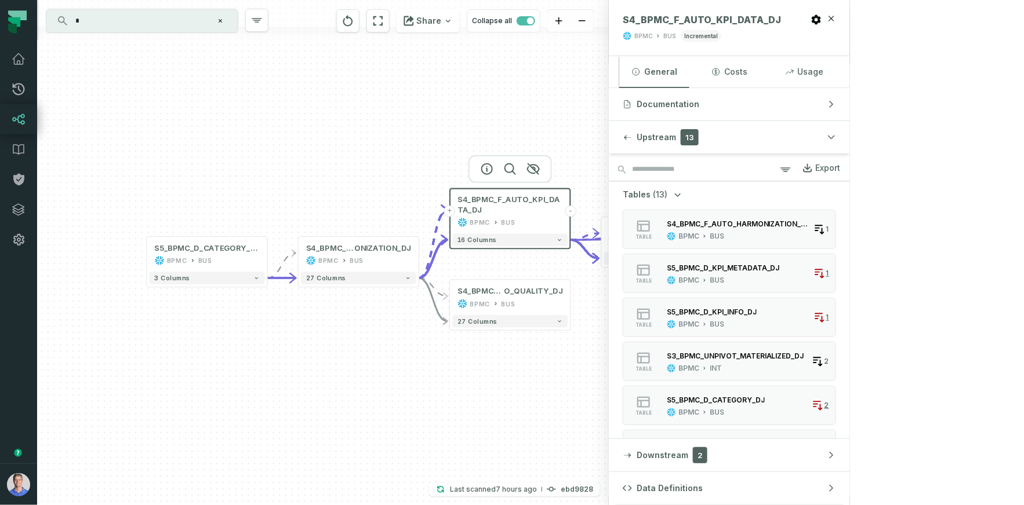
click at [850, 494] on button "Data Definitions" at bounding box center [729, 488] width 241 height 32
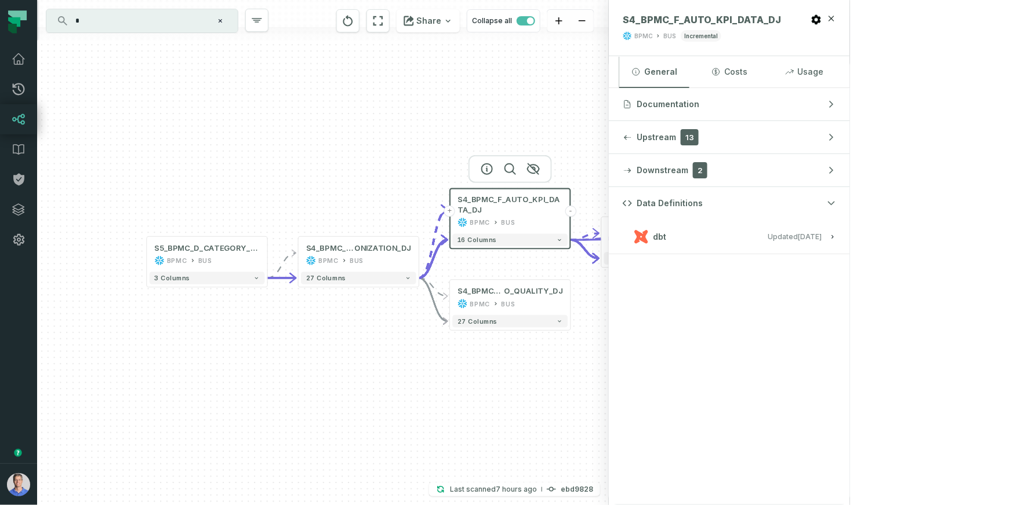
click at [850, 244] on h3 "dbt Updated 9/24/2025, 7:39:45 PM" at bounding box center [729, 237] width 241 height 35
click at [822, 235] on span "Updated 9/24/2025, 7:39:45 PM" at bounding box center [795, 236] width 54 height 9
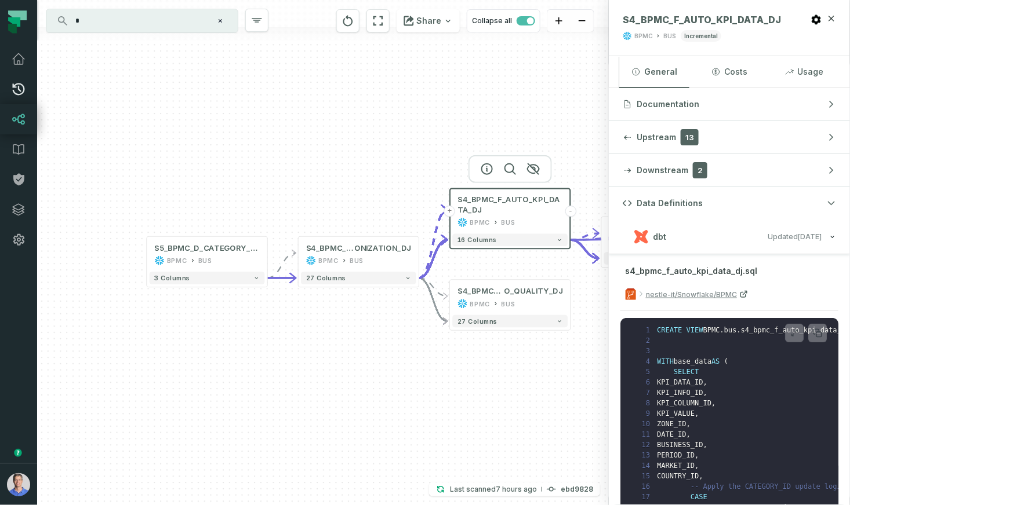
click at [17, 80] on link "Pull Requests" at bounding box center [18, 89] width 37 height 30
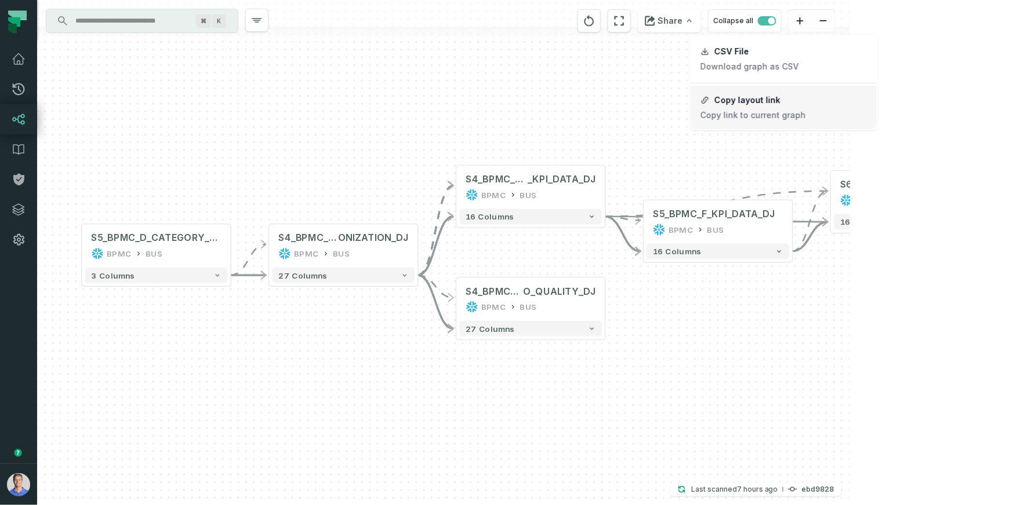
click at [763, 99] on div "Copy layout link" at bounding box center [747, 100] width 66 height 10
